Goal: Task Accomplishment & Management: Use online tool/utility

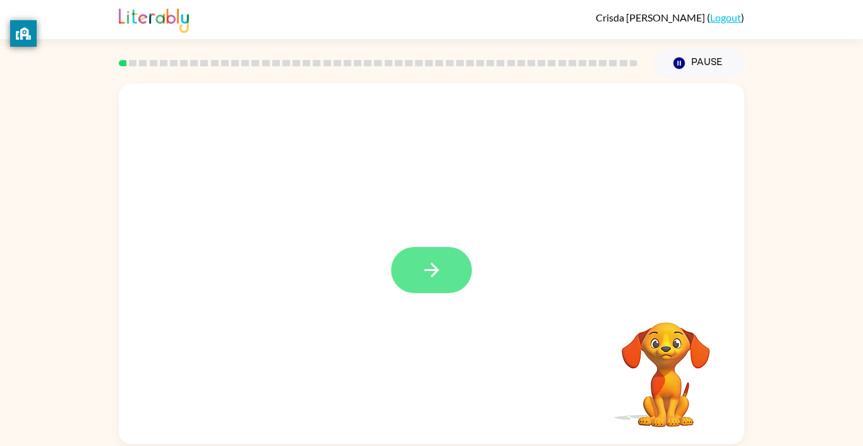
click at [446, 282] on button "button" at bounding box center [431, 270] width 81 height 46
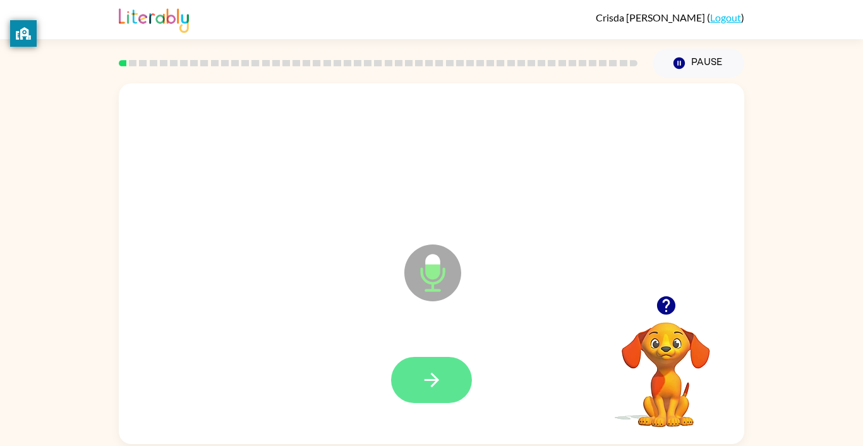
click at [436, 369] on icon "button" at bounding box center [432, 380] width 22 height 22
click at [433, 372] on icon "button" at bounding box center [432, 380] width 22 height 22
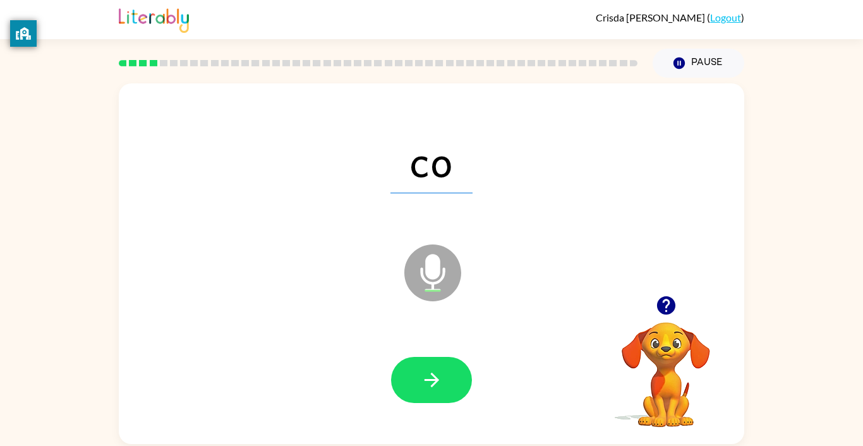
click at [433, 372] on icon "button" at bounding box center [432, 380] width 22 height 22
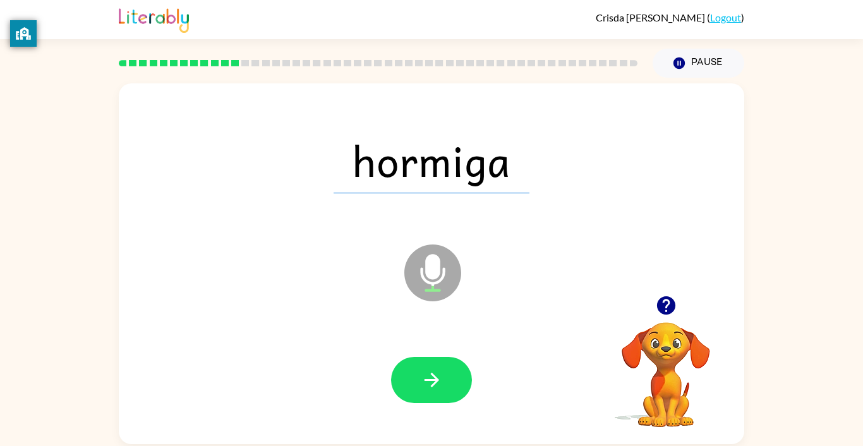
click at [852, 430] on div "hormiga Microphone The Microphone is here when it is your turn to talk Your bro…" at bounding box center [431, 261] width 863 height 366
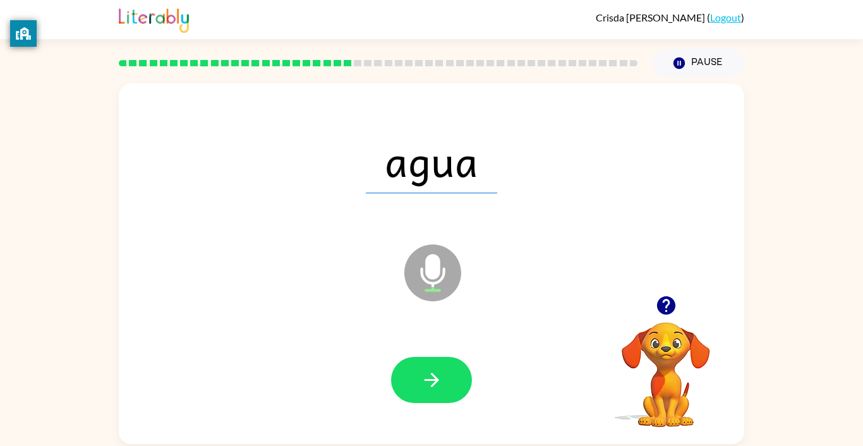
click at [509, 402] on div at bounding box center [431, 380] width 600 height 104
click at [459, 396] on button "button" at bounding box center [431, 380] width 81 height 46
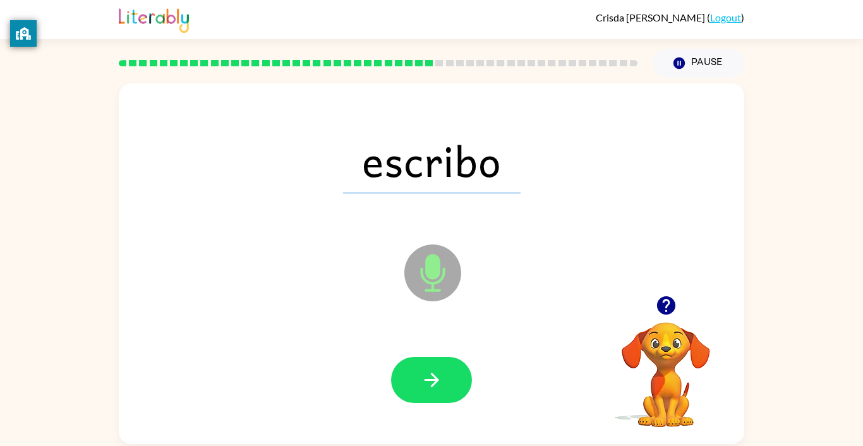
click at [364, 201] on div "escribo" at bounding box center [431, 161] width 600 height 104
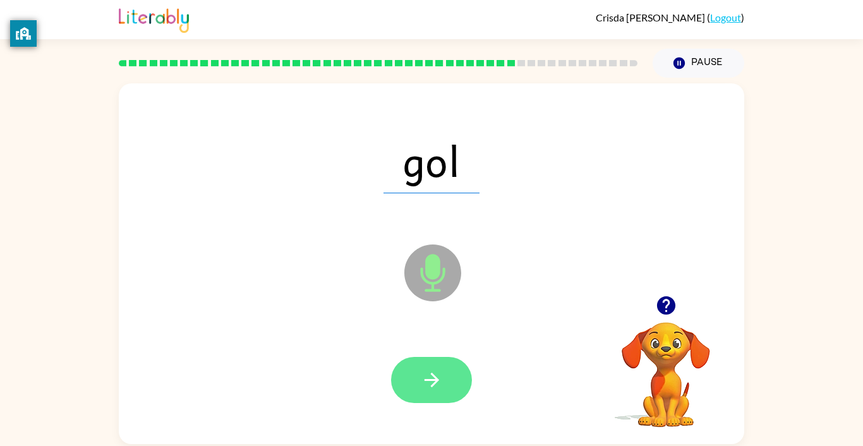
click at [422, 385] on icon "button" at bounding box center [432, 380] width 22 height 22
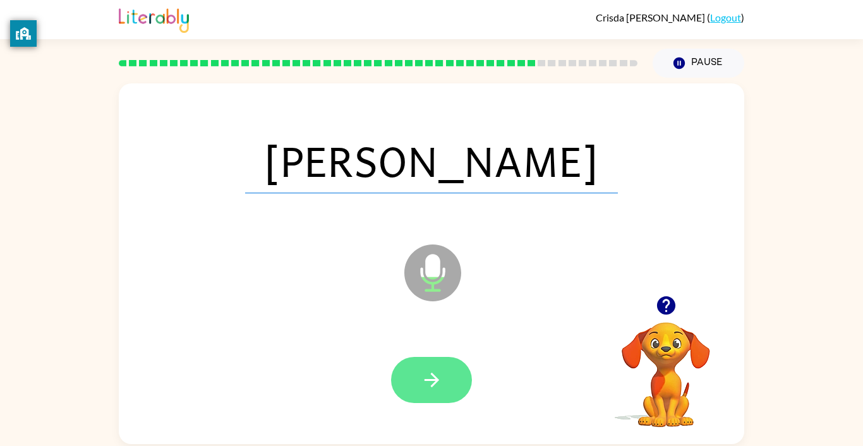
click at [443, 386] on button "button" at bounding box center [431, 380] width 81 height 46
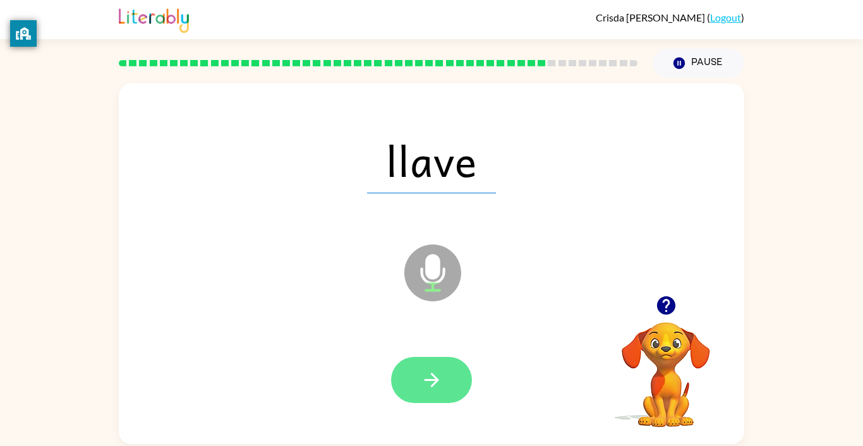
click at [453, 398] on button "button" at bounding box center [431, 380] width 81 height 46
click at [433, 380] on icon "button" at bounding box center [431, 380] width 15 height 15
click at [458, 397] on button "button" at bounding box center [431, 380] width 81 height 46
click at [452, 382] on button "button" at bounding box center [431, 380] width 81 height 46
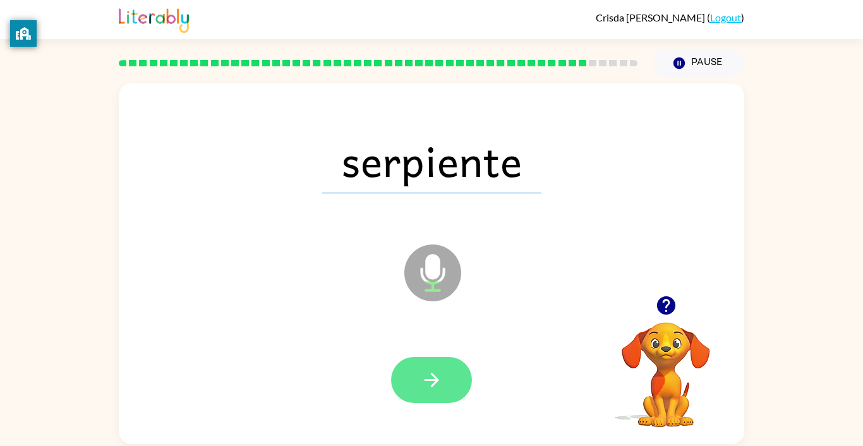
click at [439, 384] on icon "button" at bounding box center [432, 380] width 22 height 22
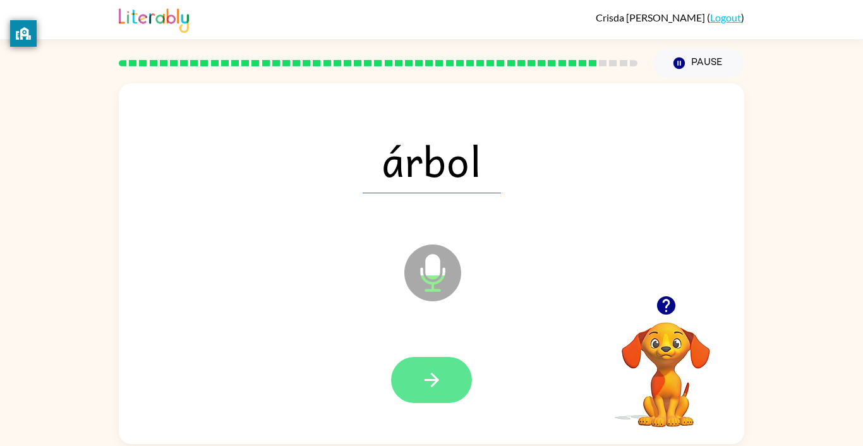
click at [451, 392] on button "button" at bounding box center [431, 380] width 81 height 46
click at [450, 387] on button "button" at bounding box center [431, 380] width 81 height 46
click at [440, 382] on icon "button" at bounding box center [432, 380] width 22 height 22
click at [443, 392] on button "button" at bounding box center [431, 380] width 81 height 46
